Goal: Task Accomplishment & Management: Manage account settings

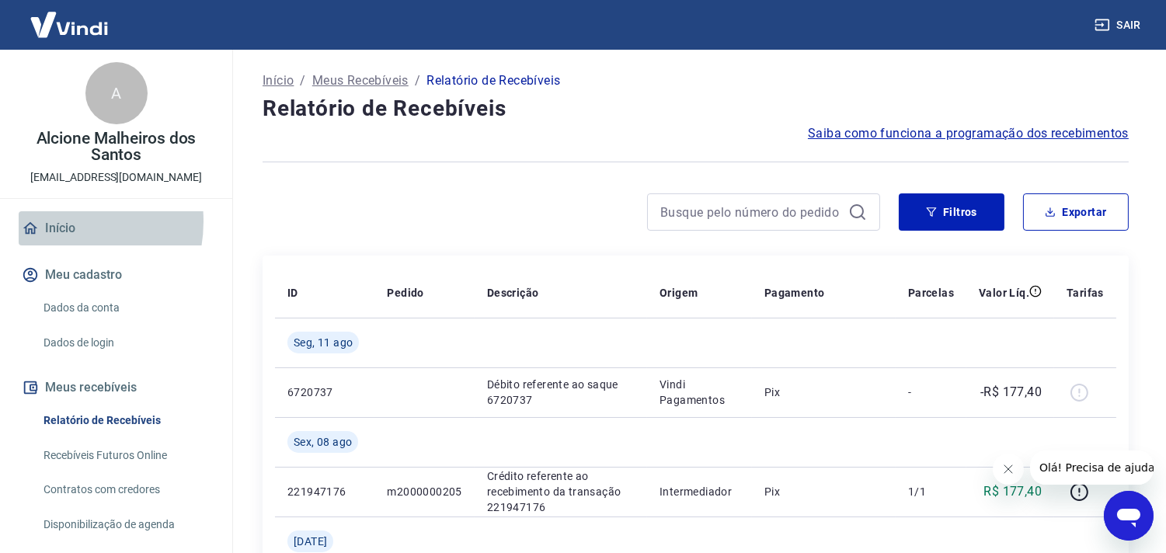
click at [53, 221] on link "Início" at bounding box center [116, 228] width 195 height 34
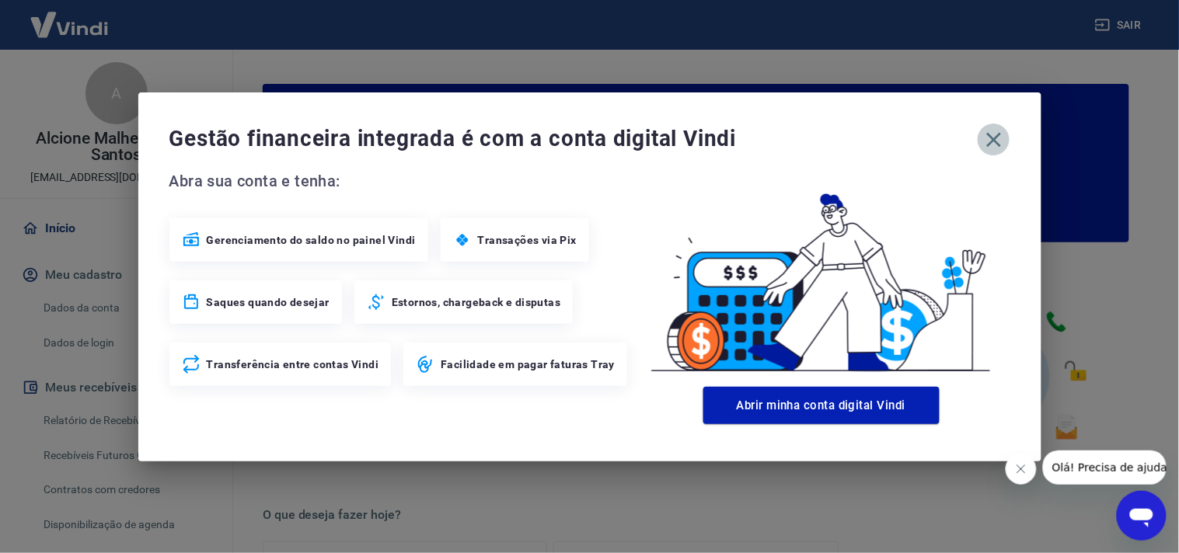
click at [988, 138] on icon "button" at bounding box center [993, 139] width 25 height 25
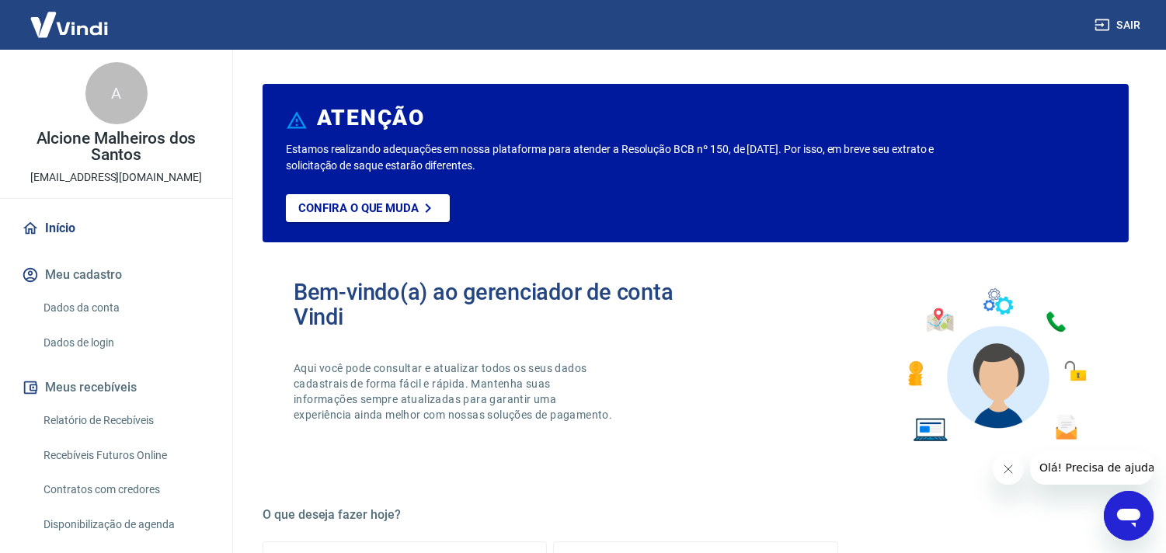
scroll to position [259, 0]
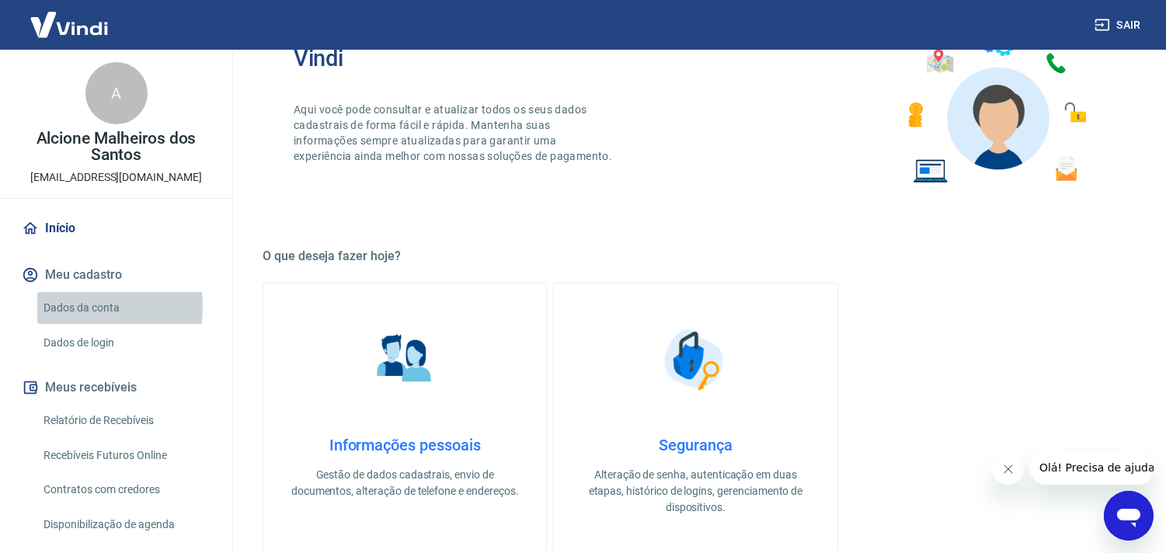
click at [80, 307] on link "Dados da conta" at bounding box center [125, 308] width 176 height 32
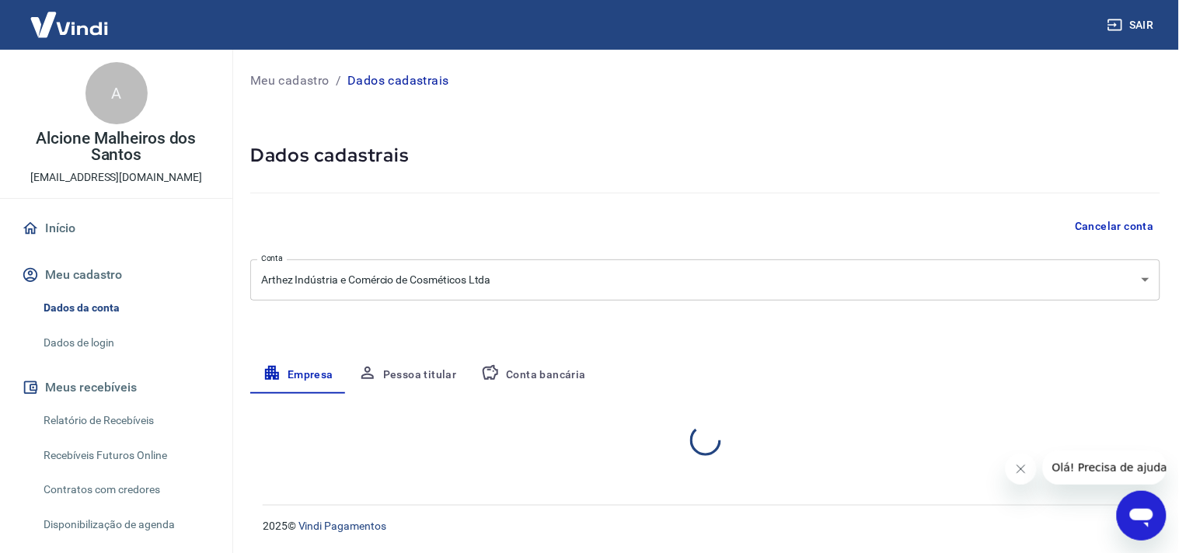
select select "RS"
select select "business"
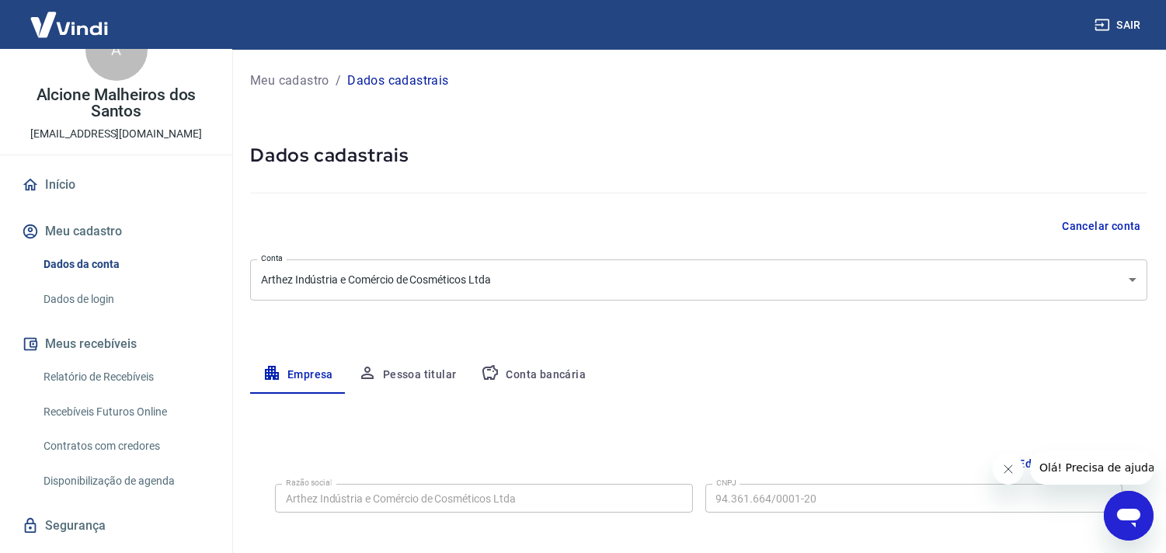
scroll to position [79, 0]
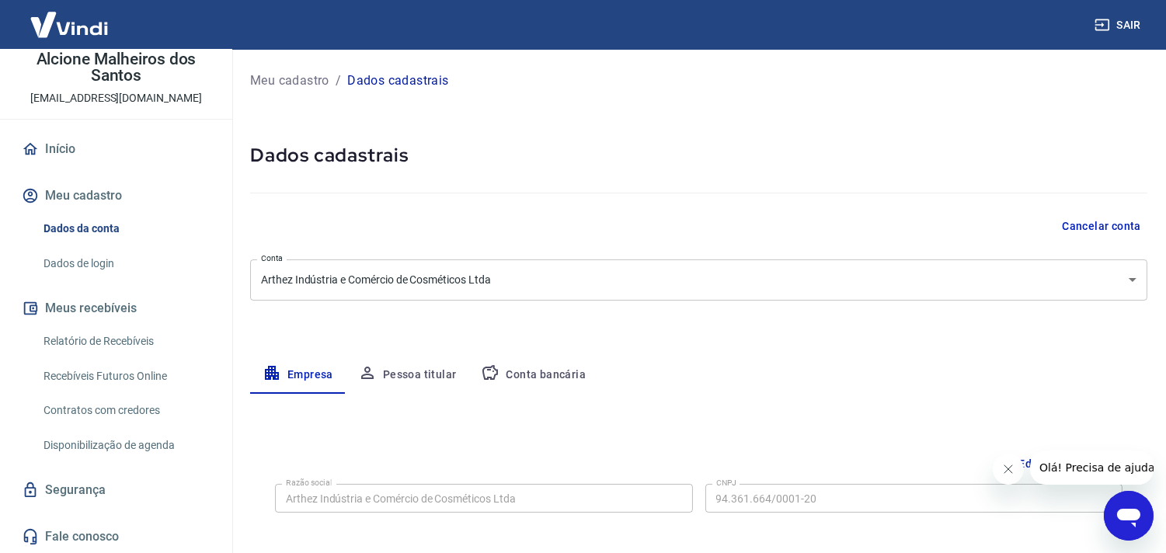
click at [81, 261] on link "Dados de login" at bounding box center [125, 264] width 176 height 32
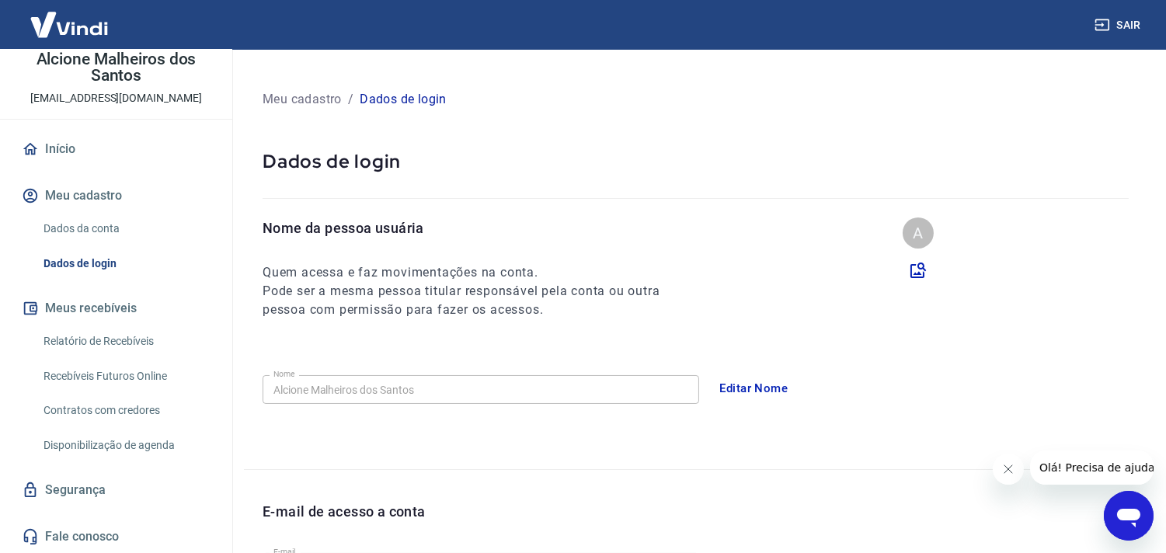
click at [94, 337] on link "Relatório de Recebíveis" at bounding box center [125, 342] width 176 height 32
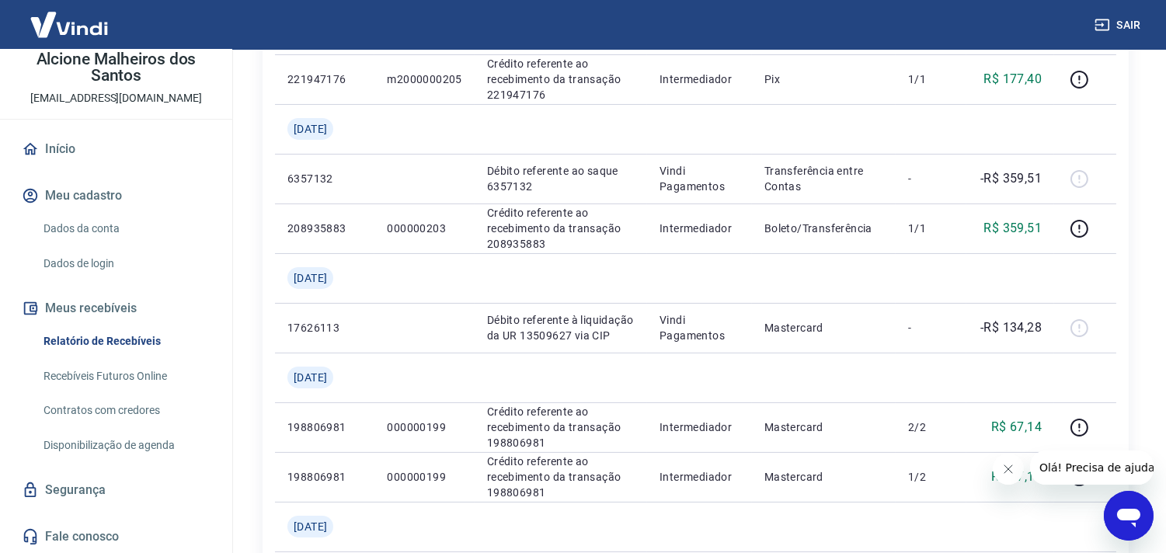
scroll to position [431, 0]
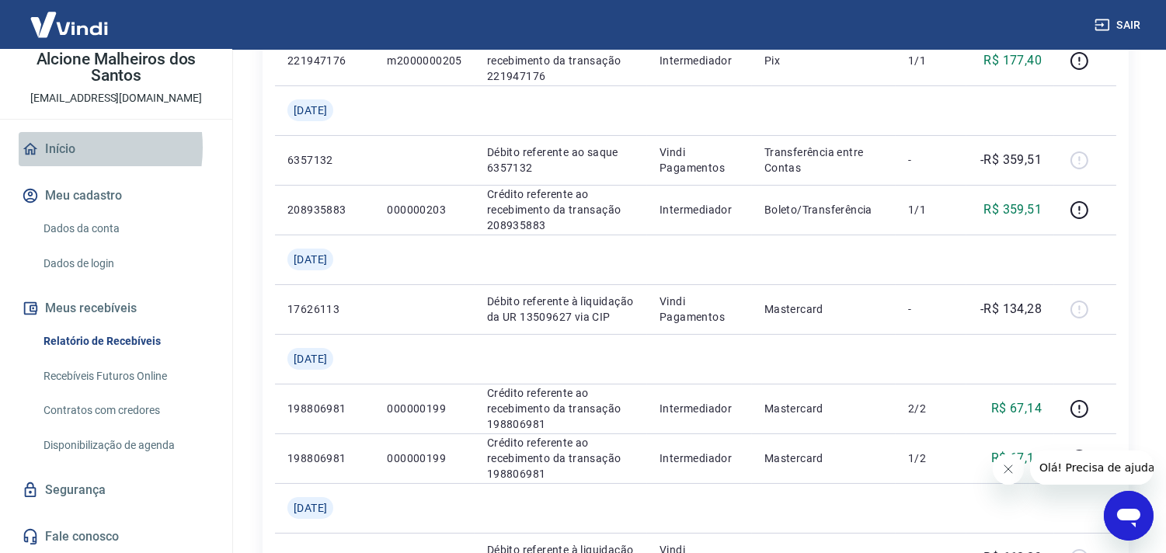
click at [58, 148] on link "Início" at bounding box center [116, 149] width 195 height 34
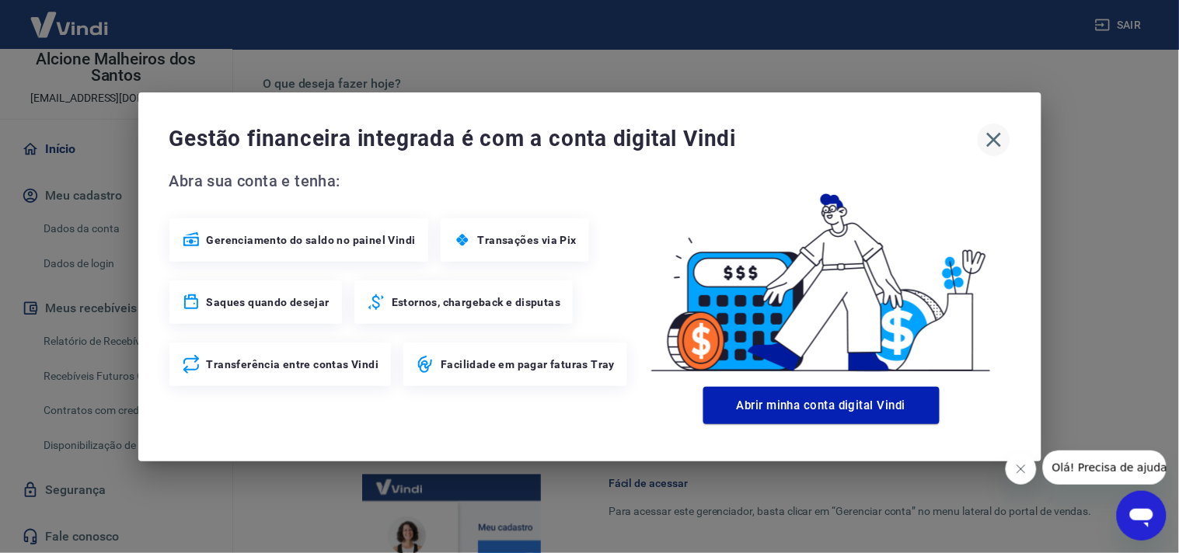
click at [988, 134] on icon "button" at bounding box center [993, 139] width 15 height 15
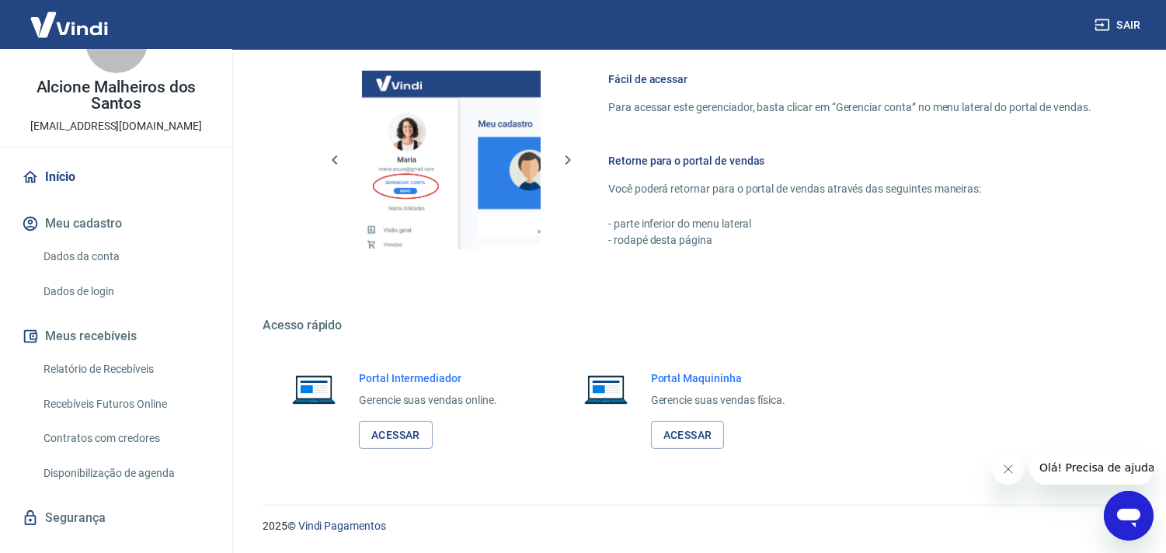
scroll to position [79, 0]
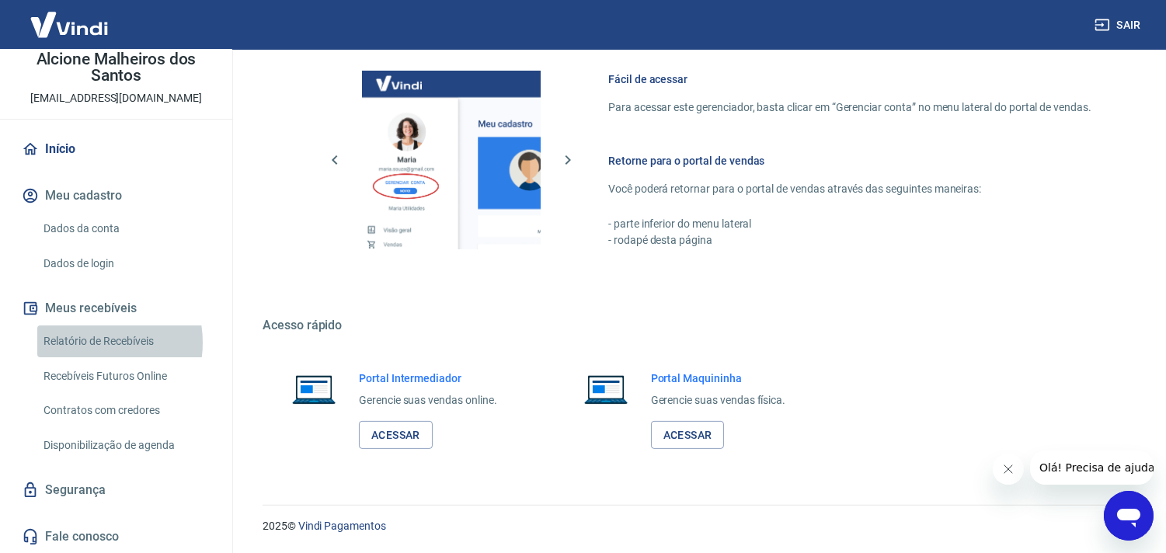
click at [89, 343] on link "Relatório de Recebíveis" at bounding box center [125, 342] width 176 height 32
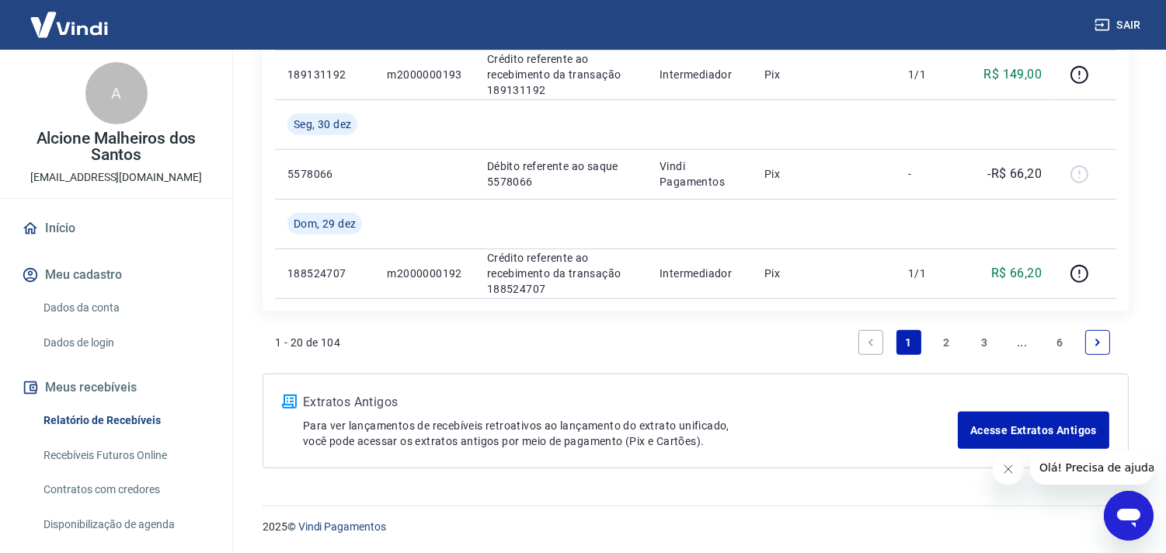
click at [50, 234] on link "Início" at bounding box center [116, 228] width 195 height 34
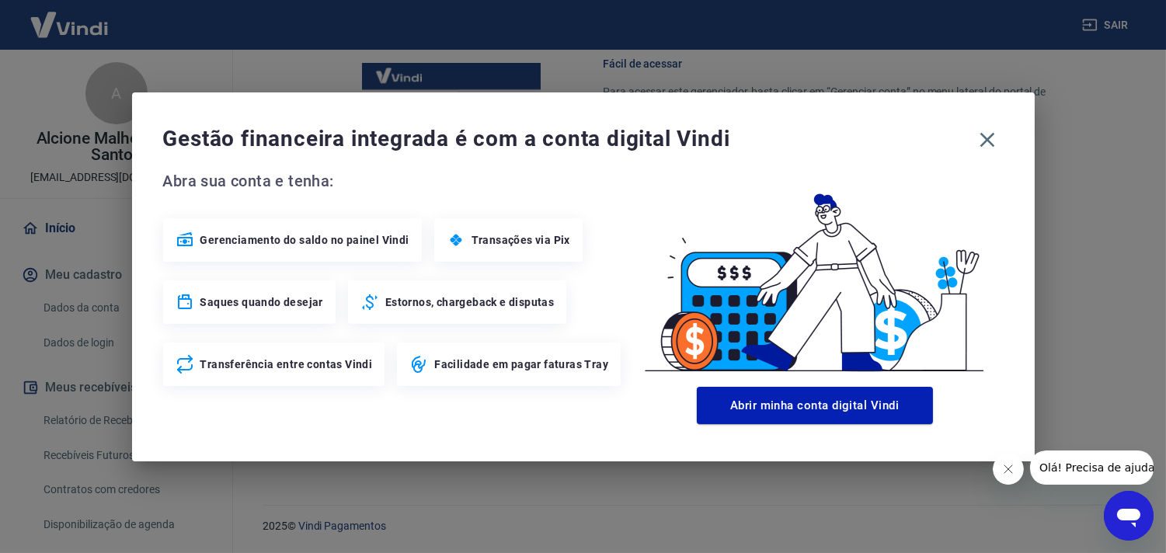
scroll to position [835, 0]
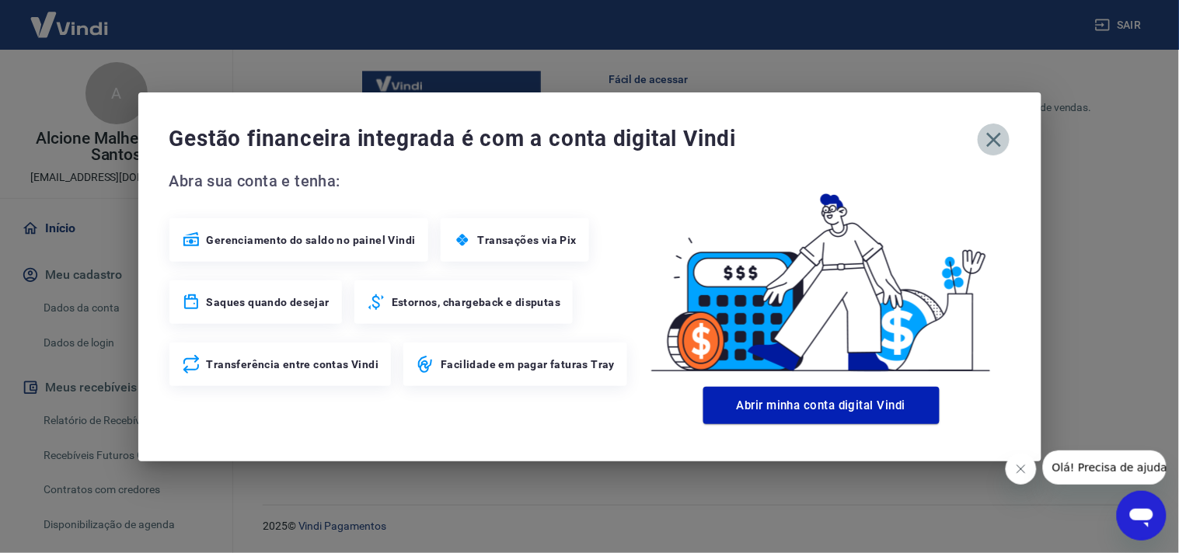
click at [991, 141] on icon "button" at bounding box center [993, 139] width 15 height 15
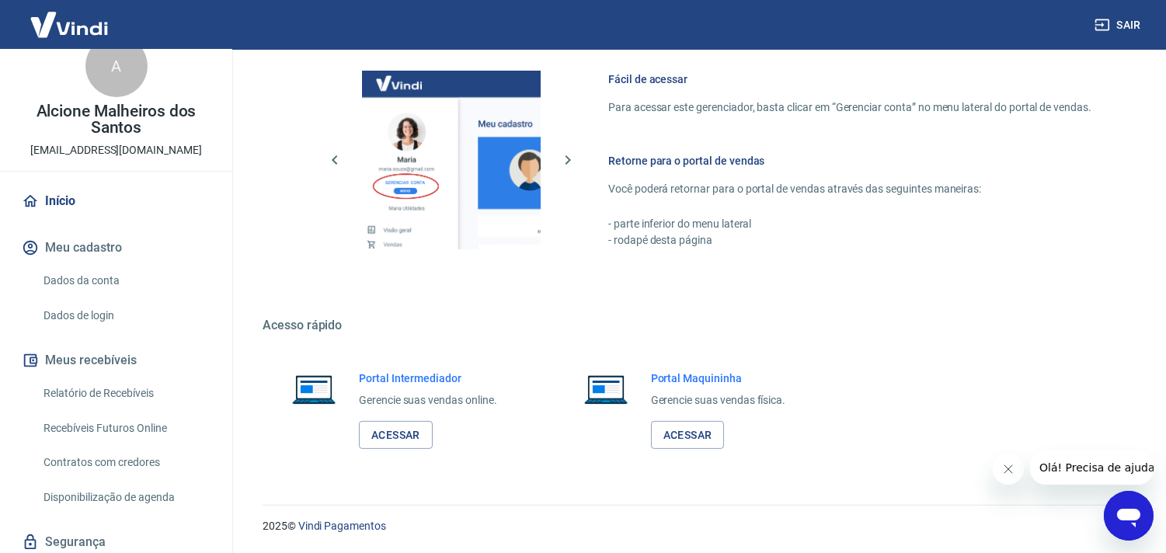
scroll to position [0, 0]
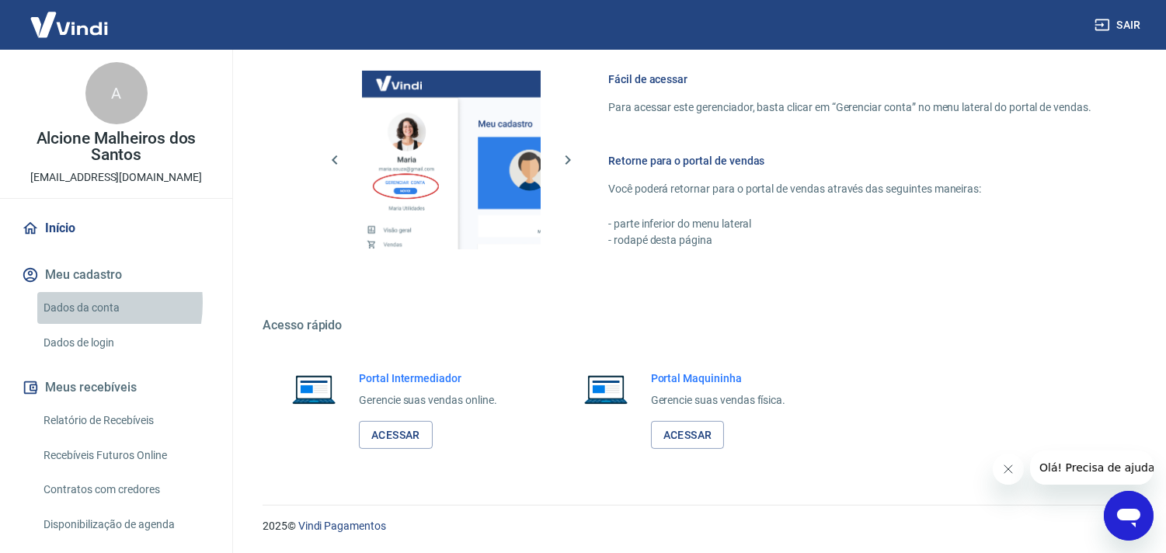
click at [65, 303] on link "Dados da conta" at bounding box center [125, 308] width 176 height 32
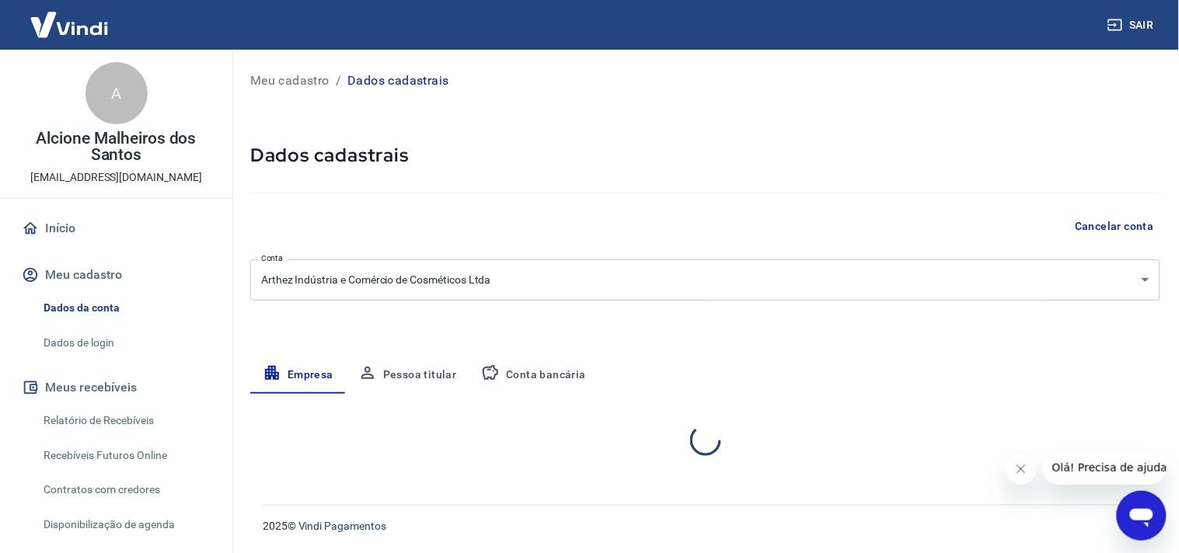
select select "RS"
select select "business"
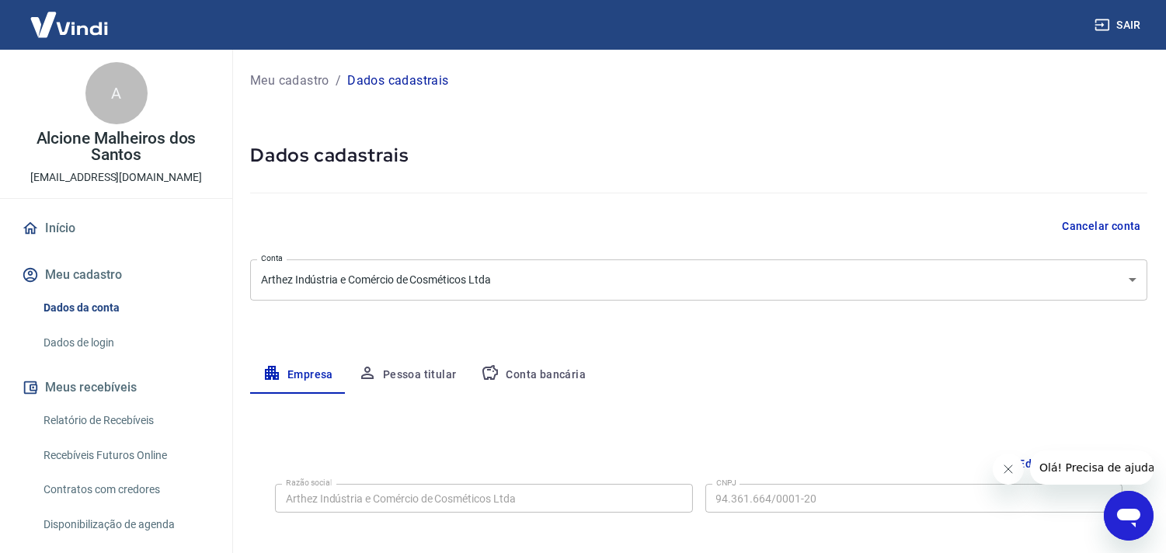
click at [59, 339] on link "Dados de login" at bounding box center [125, 343] width 176 height 32
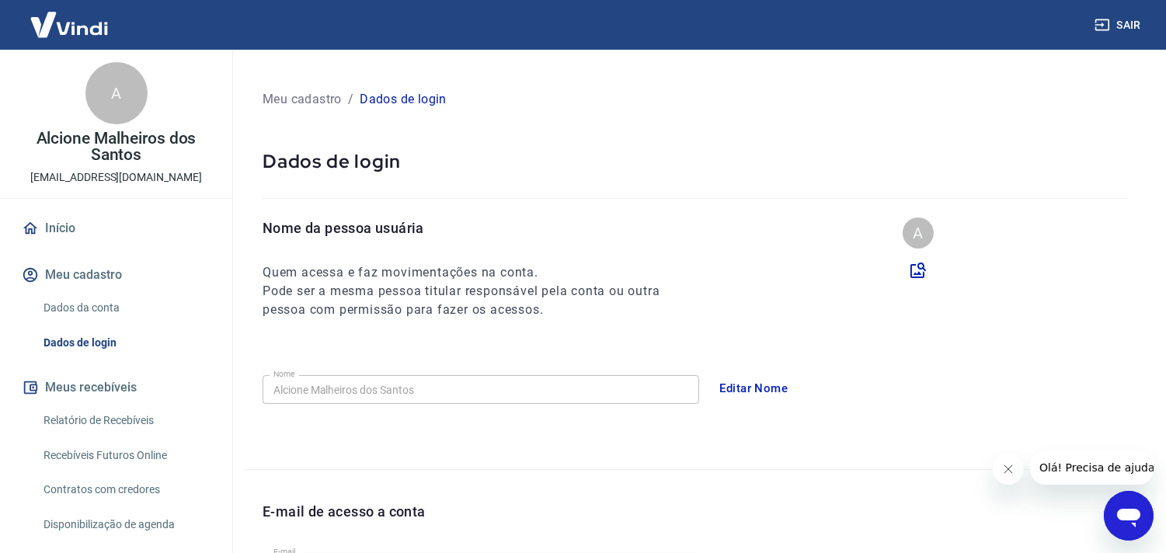
click at [71, 386] on button "Meus recebíveis" at bounding box center [116, 388] width 195 height 34
click at [71, 418] on link "Relatório de Recebíveis" at bounding box center [125, 421] width 176 height 32
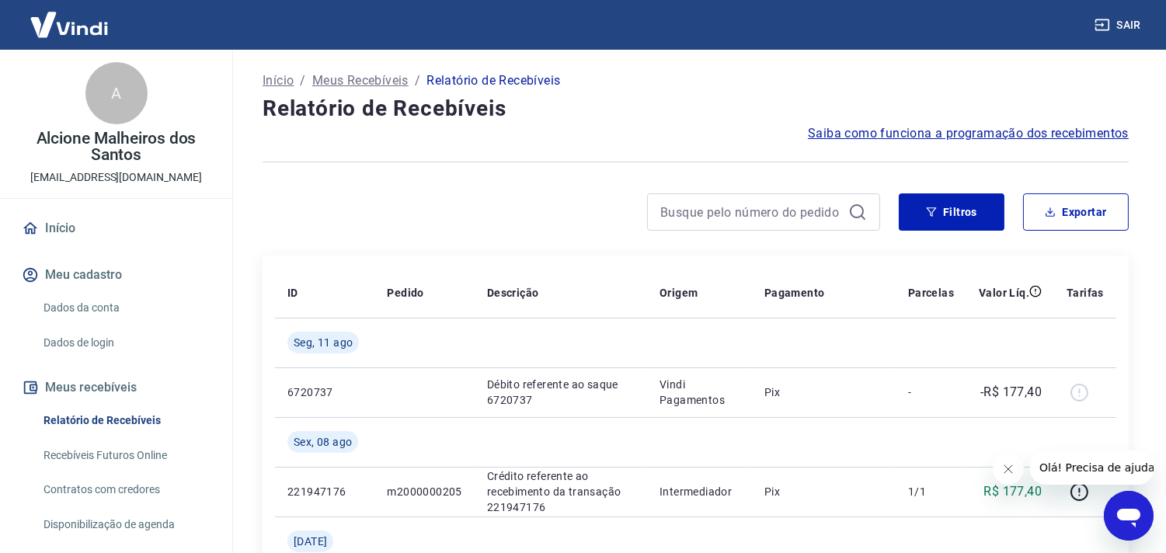
click at [274, 74] on p "Início" at bounding box center [278, 80] width 31 height 19
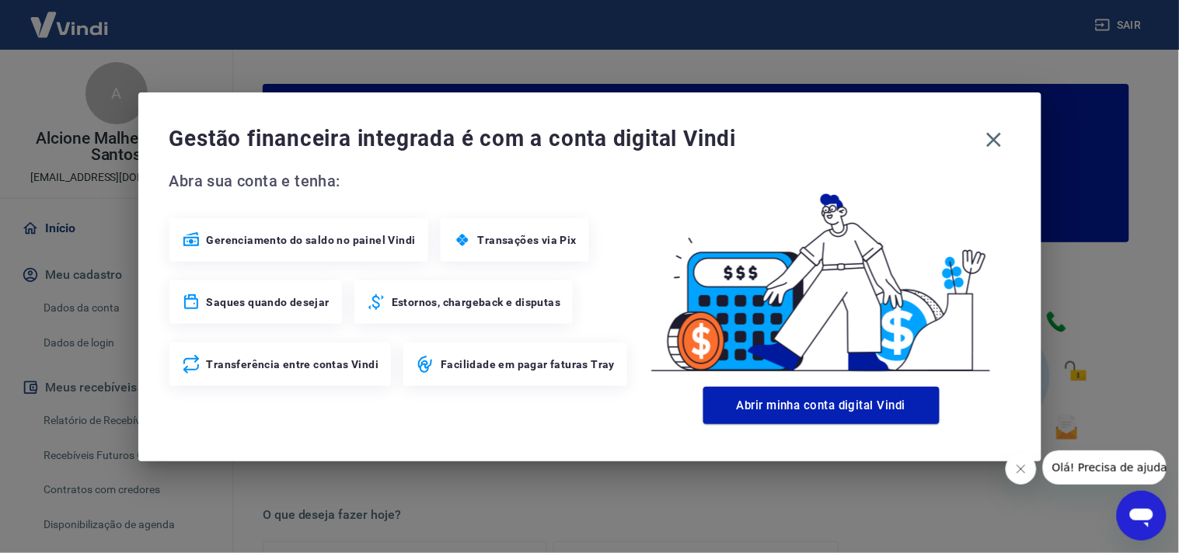
click at [1010, 468] on button "Fechar mensagem da empresa" at bounding box center [1020, 468] width 31 height 31
click at [1000, 143] on icon "button" at bounding box center [993, 139] width 25 height 25
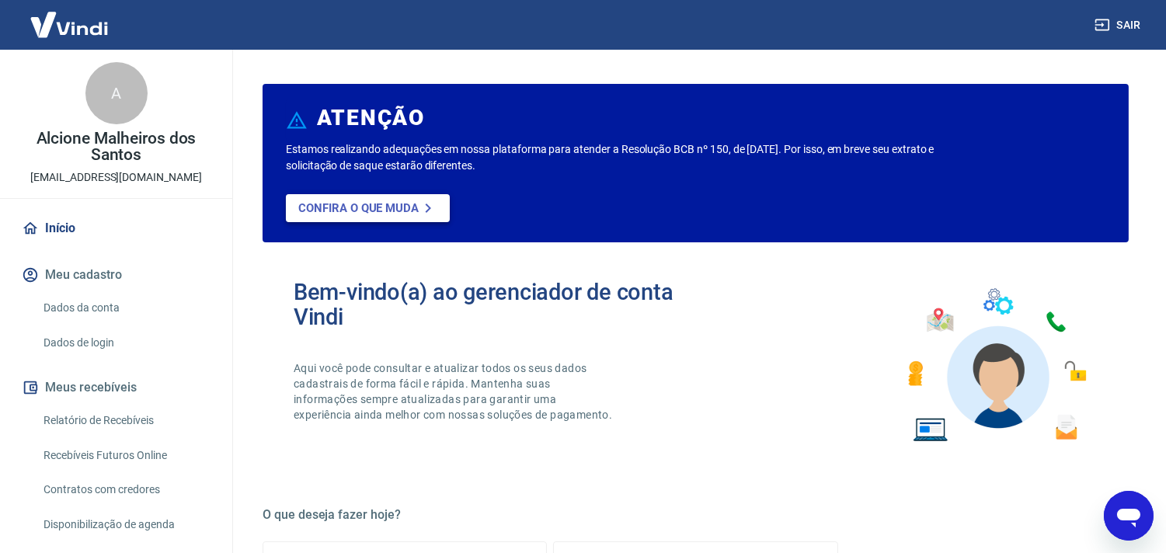
click at [378, 202] on p "Confira o que muda" at bounding box center [358, 208] width 120 height 14
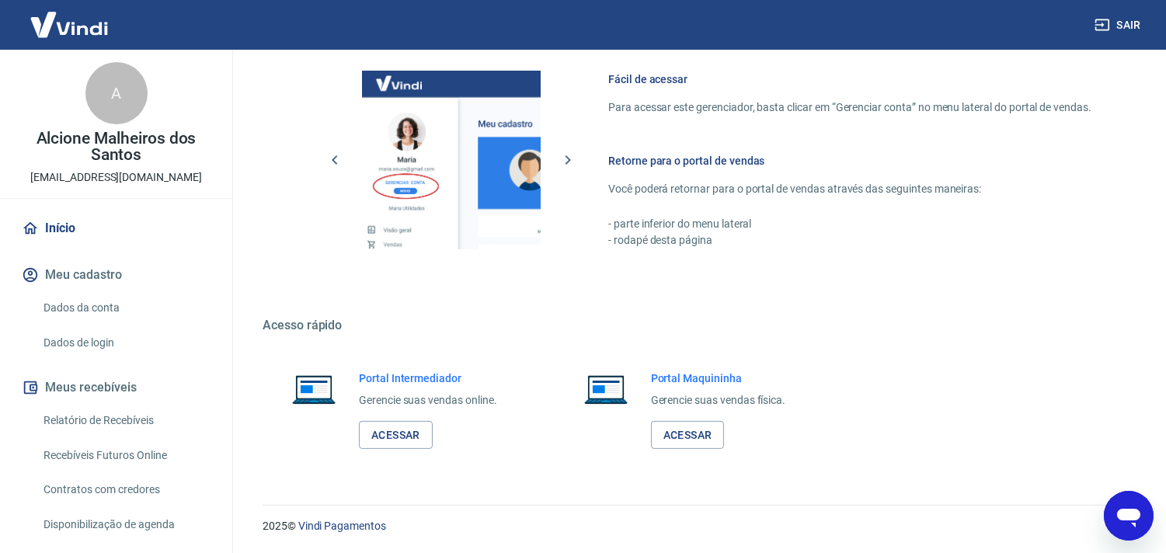
scroll to position [79, 0]
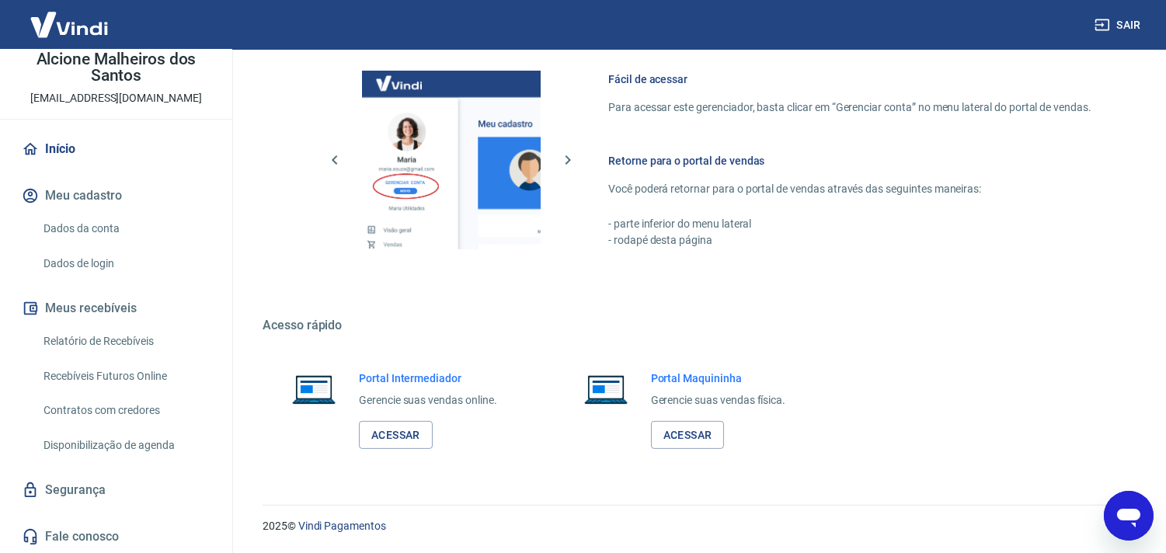
click at [64, 194] on button "Meu cadastro" at bounding box center [116, 196] width 195 height 34
click at [57, 146] on link "Início" at bounding box center [116, 149] width 195 height 34
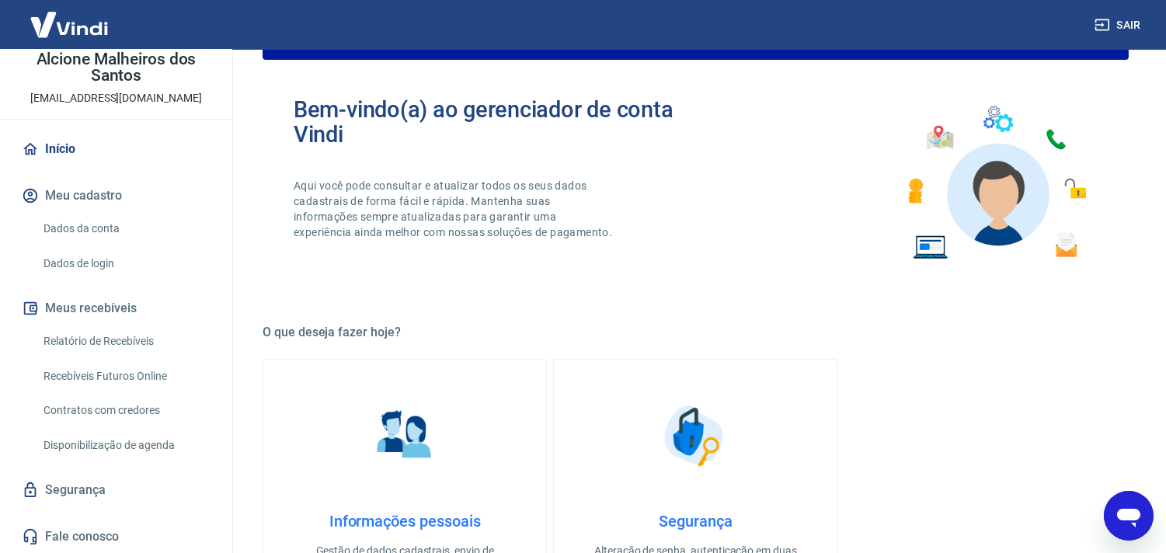
scroll to position [0, 0]
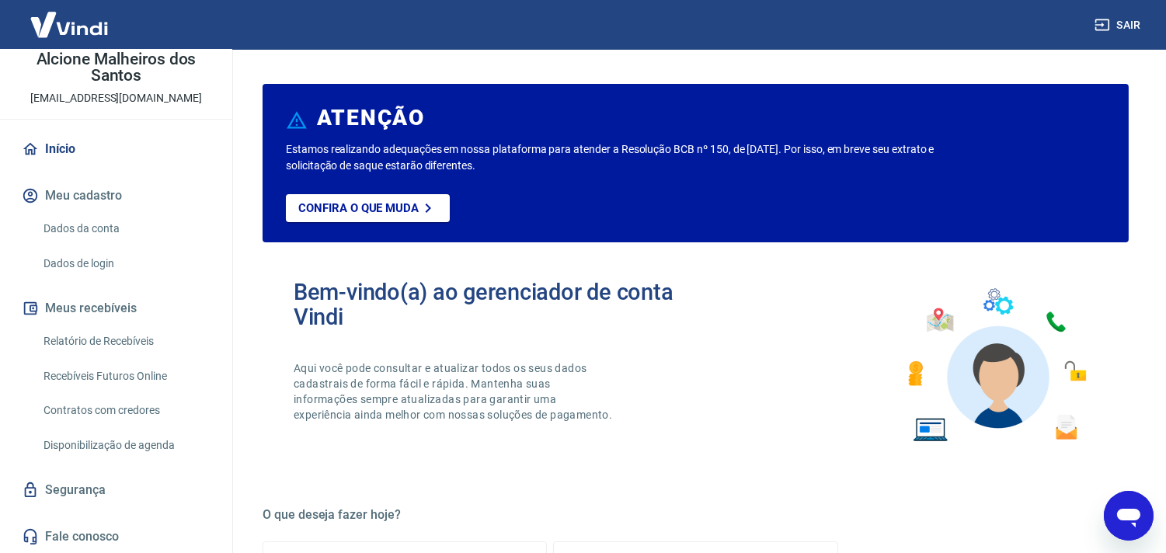
click at [78, 24] on img at bounding box center [69, 24] width 101 height 47
click at [49, 21] on img at bounding box center [69, 24] width 101 height 47
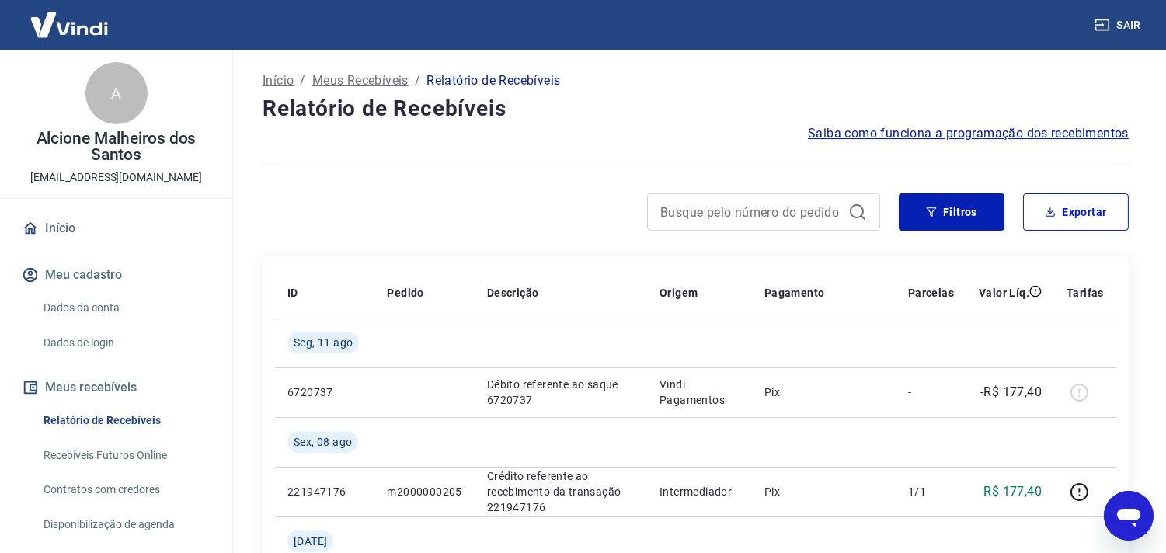
scroll to position [79, 0]
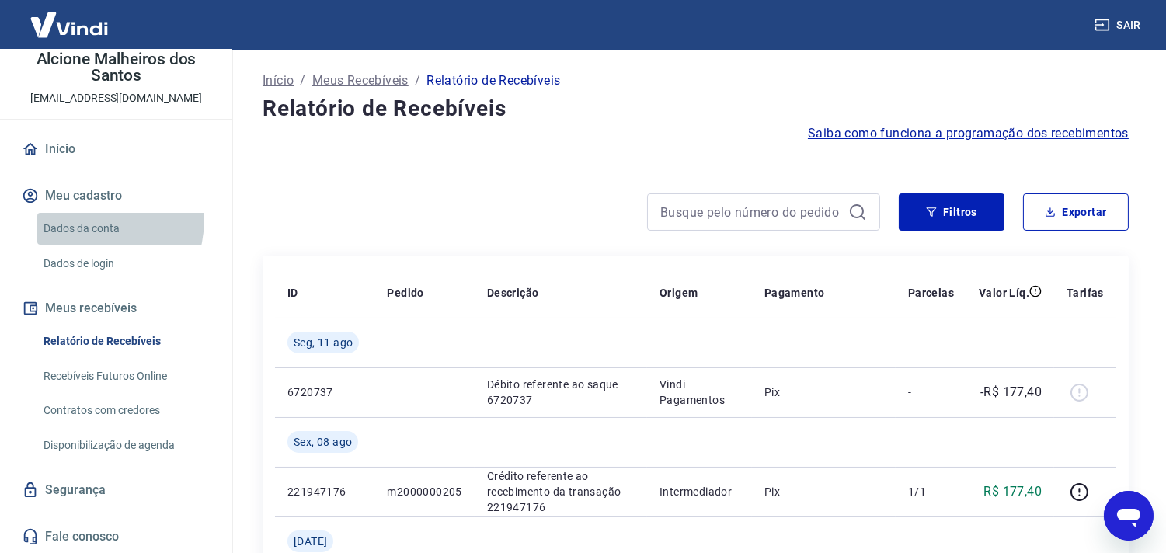
click at [87, 219] on link "Dados da conta" at bounding box center [125, 229] width 176 height 32
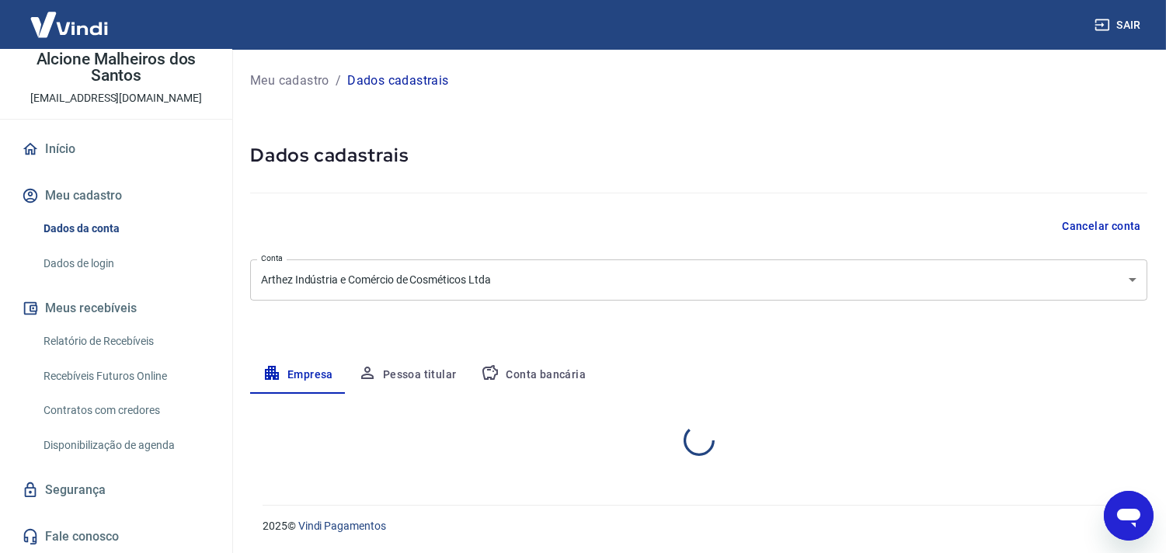
select select "RS"
select select "business"
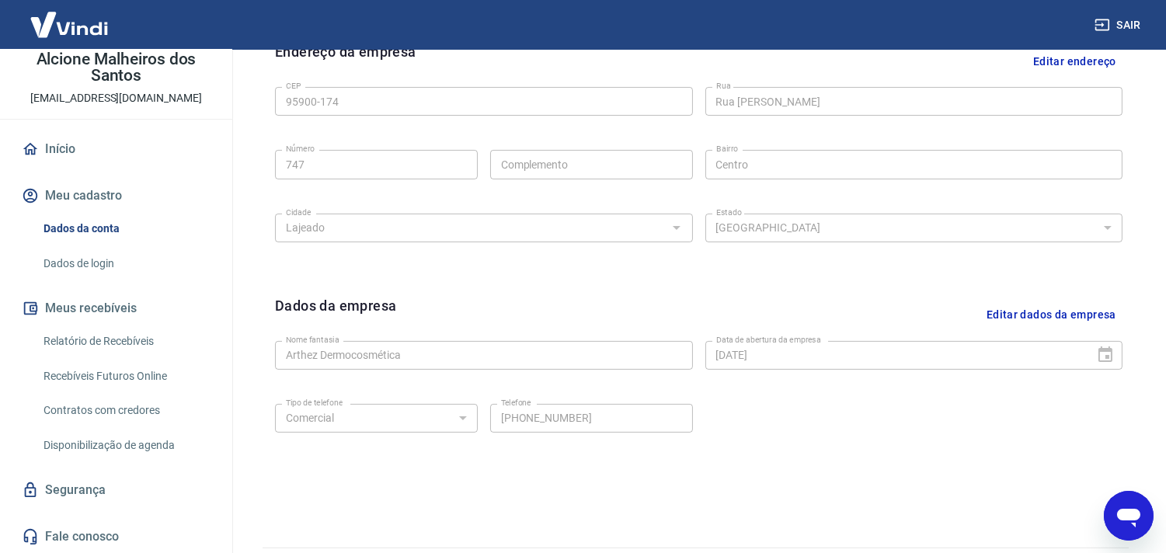
scroll to position [566, 0]
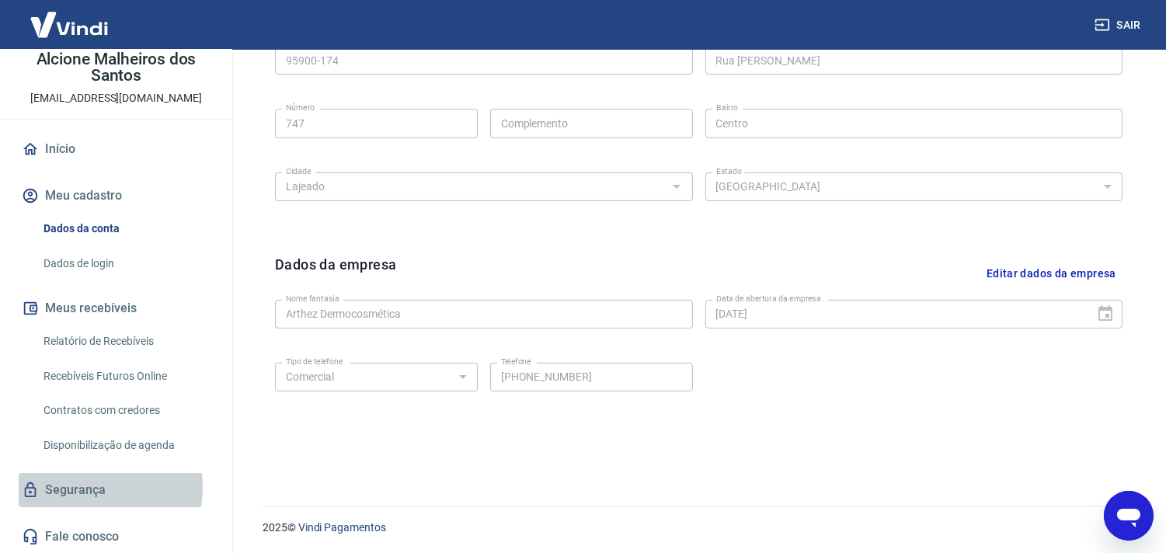
click at [82, 486] on link "Segurança" at bounding box center [116, 490] width 195 height 34
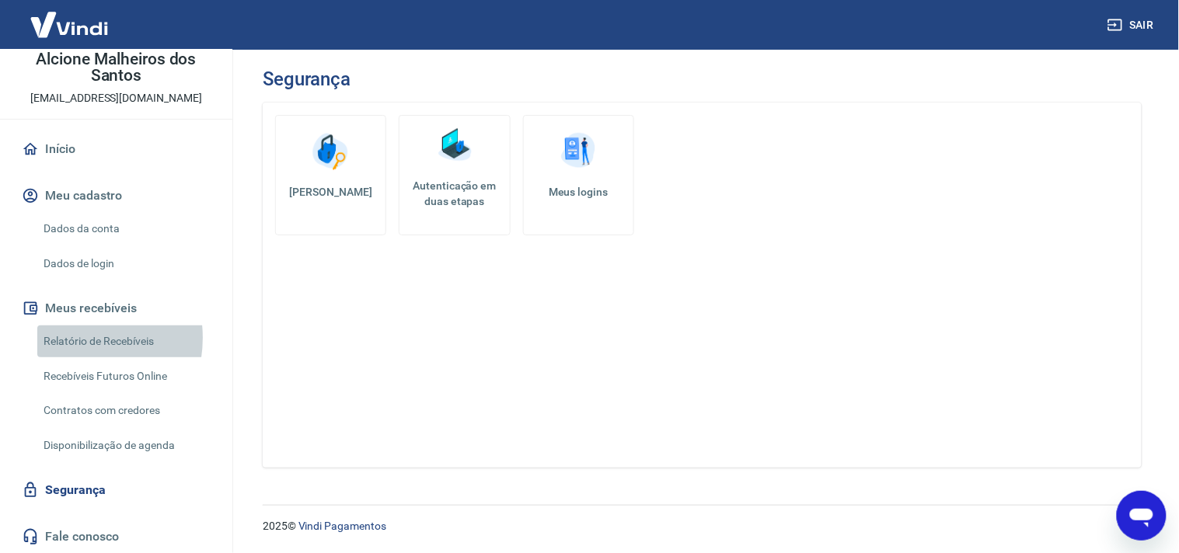
click at [70, 338] on link "Relatório de Recebíveis" at bounding box center [125, 342] width 176 height 32
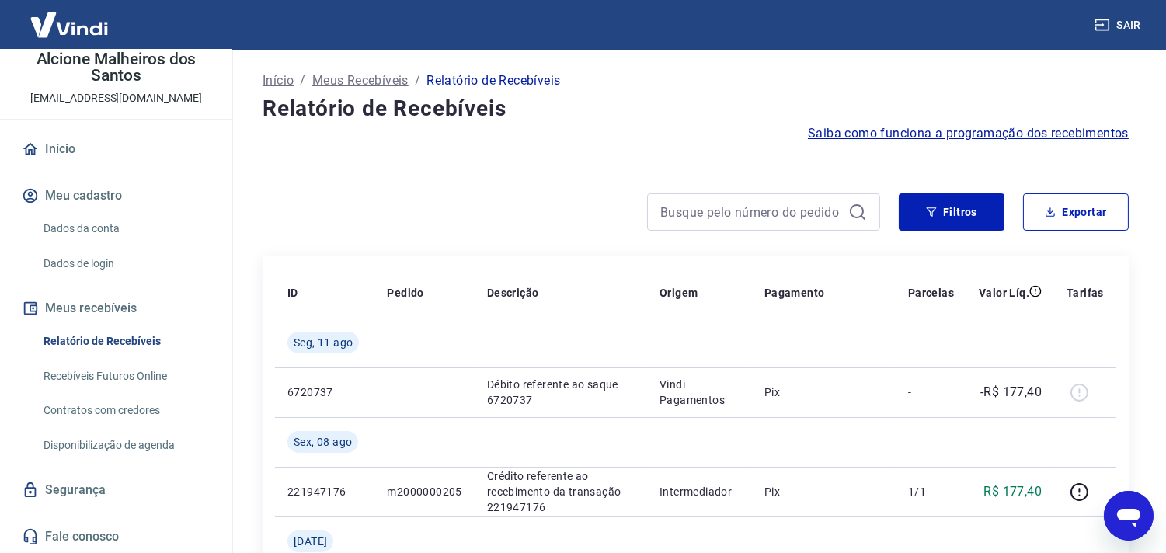
click at [895, 133] on span "Saiba como funciona a programação dos recebimentos" at bounding box center [968, 133] width 321 height 19
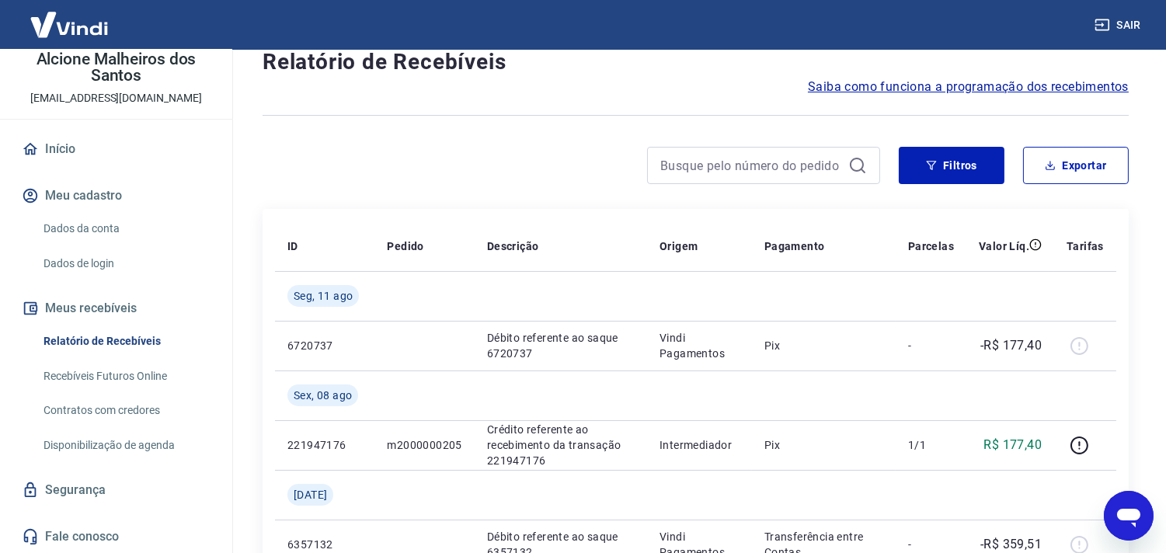
scroll to position [173, 0]
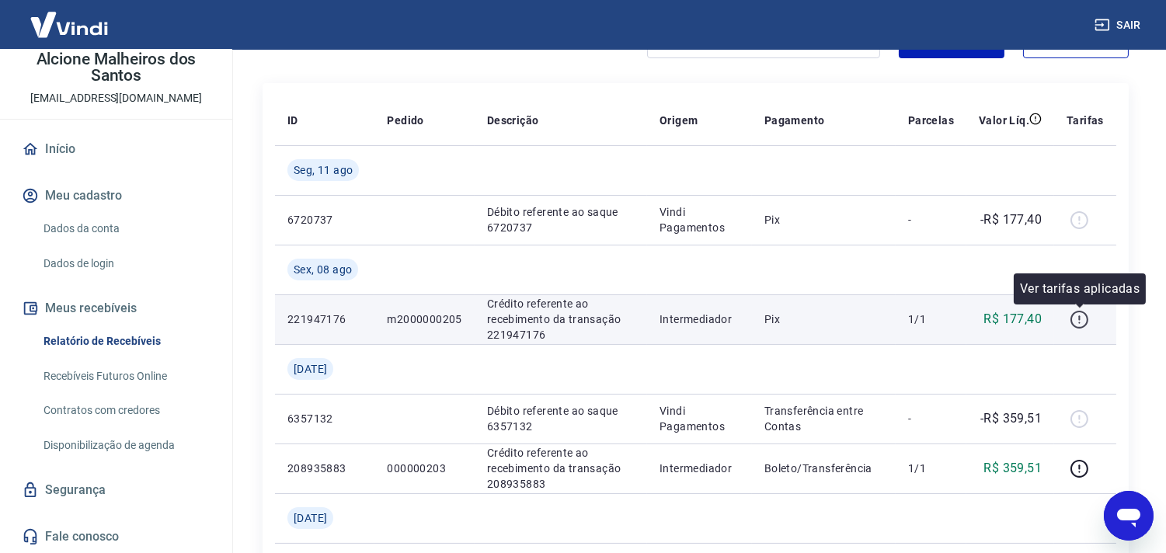
click at [1077, 317] on icon "button" at bounding box center [1079, 319] width 19 height 19
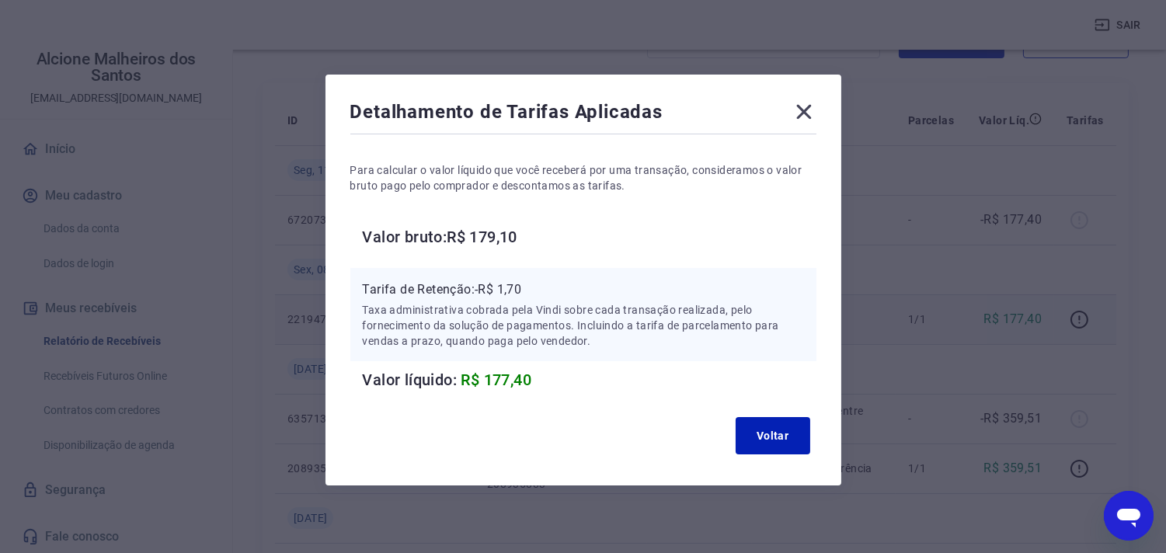
click at [799, 106] on icon at bounding box center [803, 112] width 15 height 15
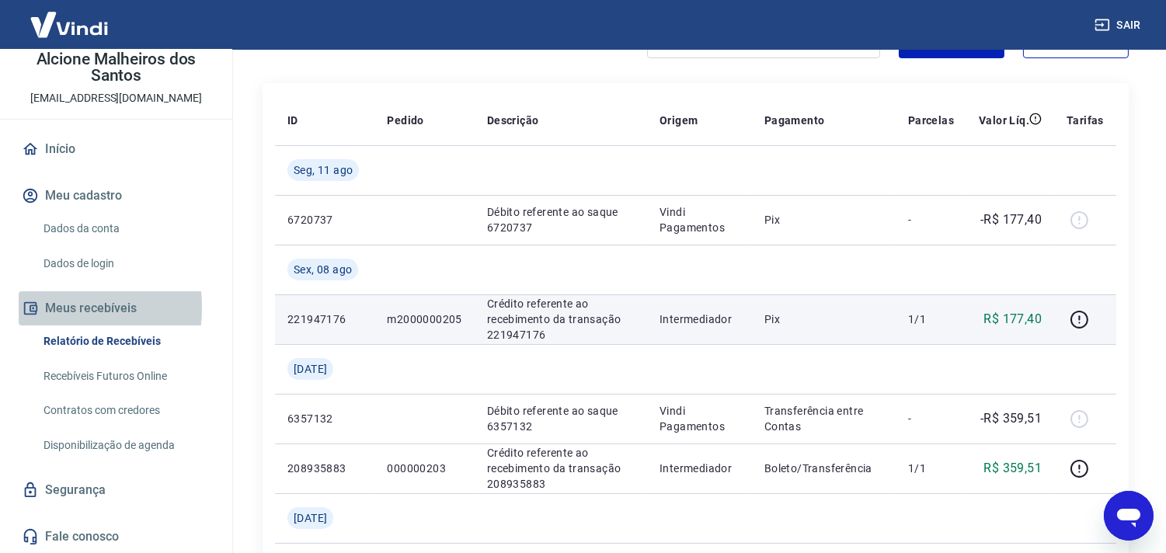
click at [28, 308] on icon "button" at bounding box center [30, 308] width 17 height 17
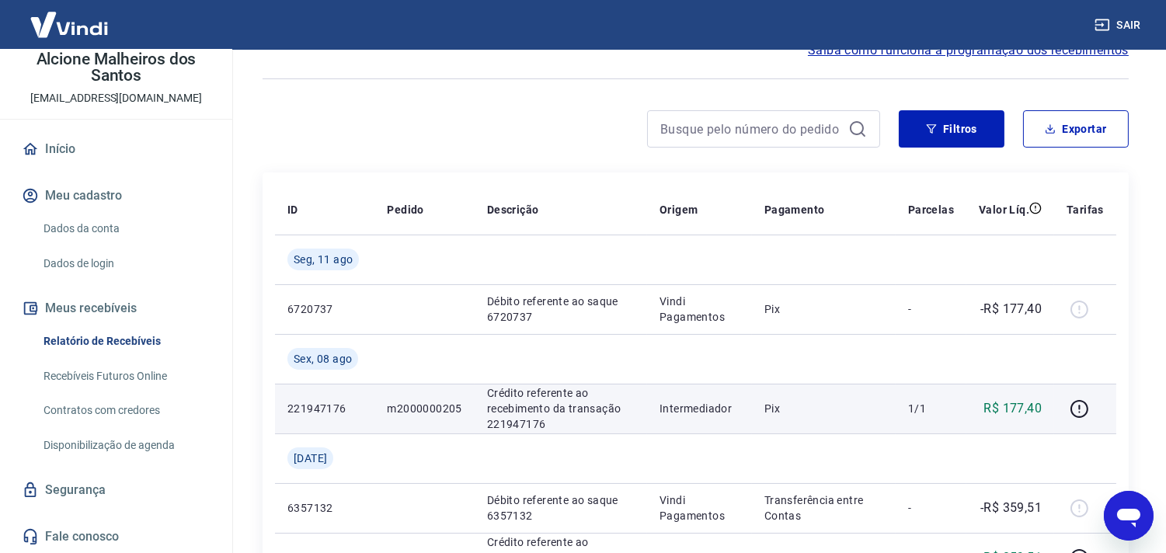
scroll to position [0, 0]
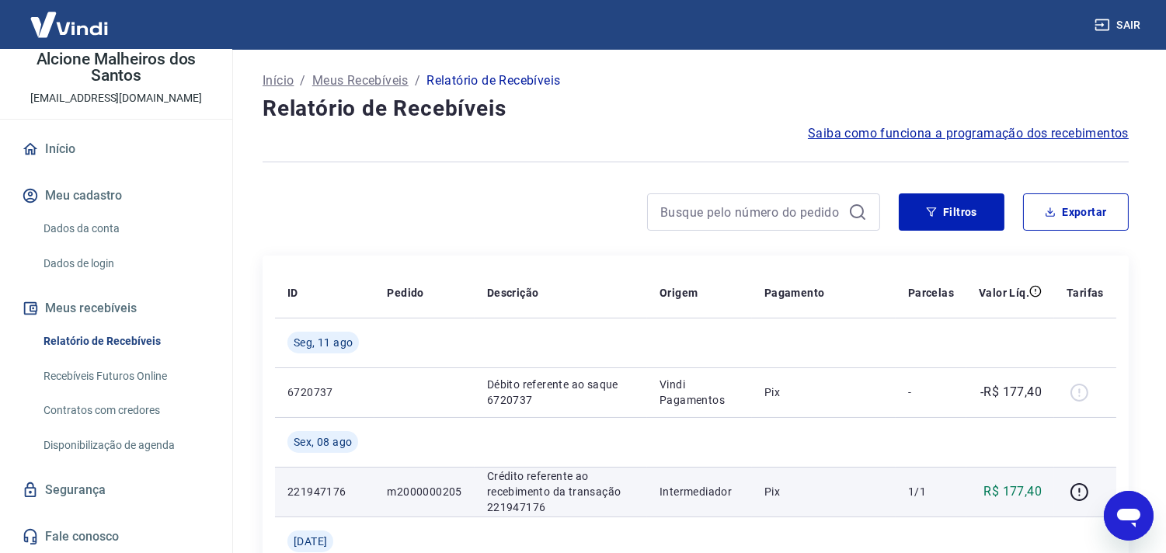
click at [60, 150] on link "Início" at bounding box center [116, 149] width 195 height 34
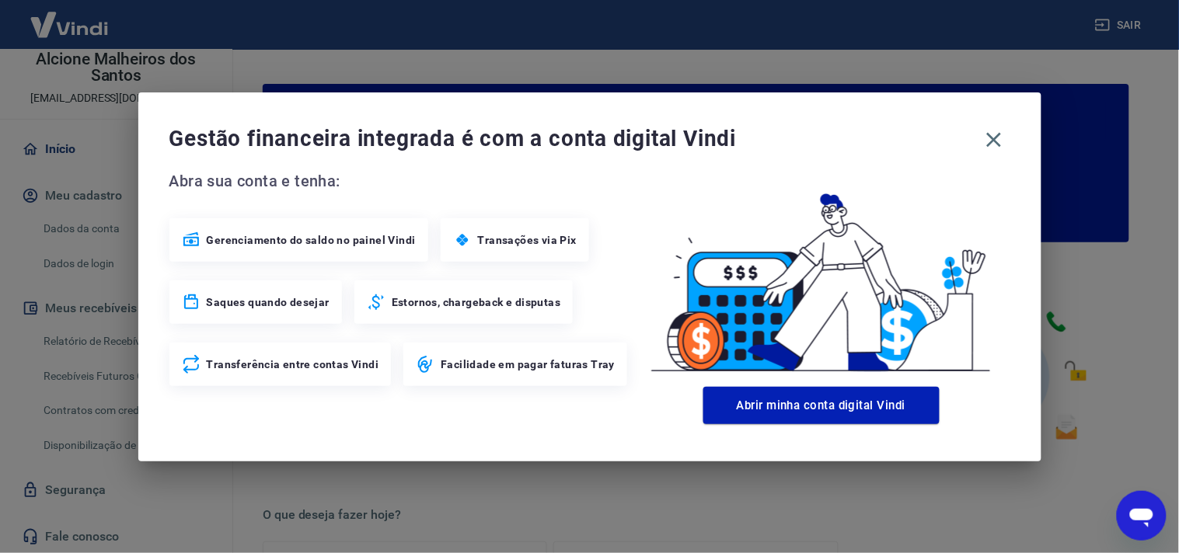
click at [325, 246] on span "Gerenciamento do saldo no painel Vindi" at bounding box center [311, 240] width 209 height 16
click at [996, 138] on icon "button" at bounding box center [993, 139] width 25 height 25
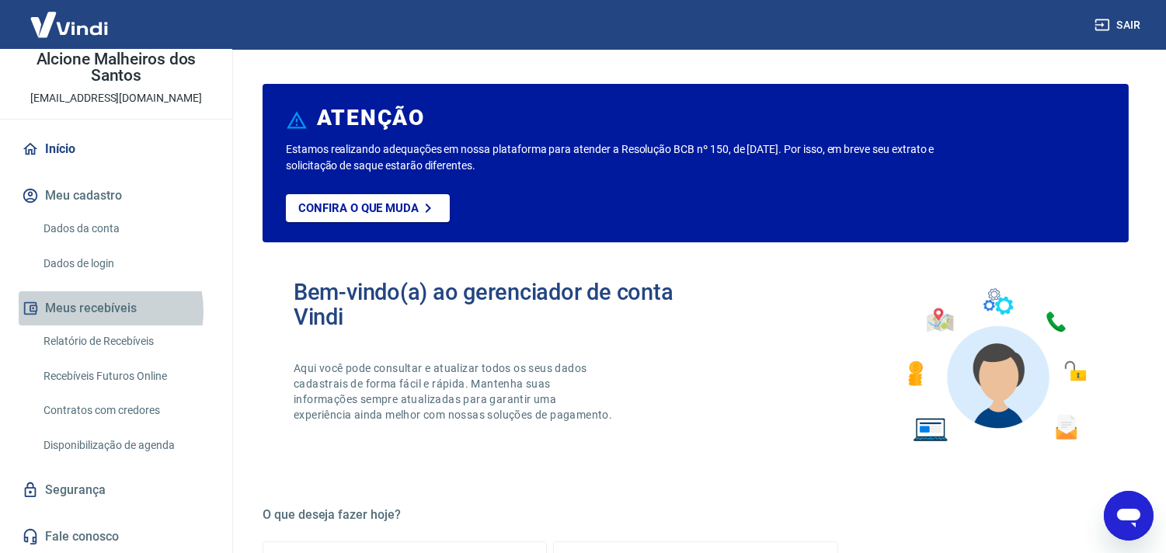
click at [102, 311] on button "Meus recebíveis" at bounding box center [116, 308] width 195 height 34
click at [97, 308] on button "Meus recebíveis" at bounding box center [116, 308] width 195 height 34
click at [73, 340] on link "Relatório de Recebíveis" at bounding box center [125, 342] width 176 height 32
